Goal: Find specific page/section: Find specific page/section

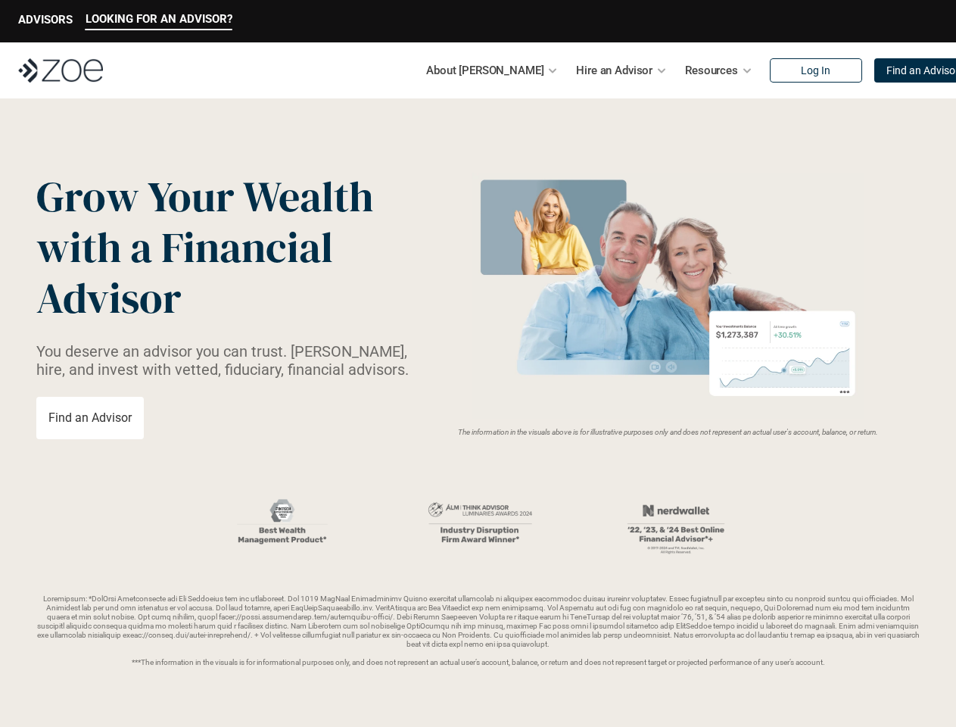
click at [478, 363] on img at bounding box center [668, 296] width 404 height 246
click at [158, 21] on p "LOOKING FOR AN ADVISOR?" at bounding box center [159, 19] width 147 height 14
click at [45, 21] on p "ADVISORS" at bounding box center [45, 20] width 55 height 14
